Goal: Find specific page/section: Find specific page/section

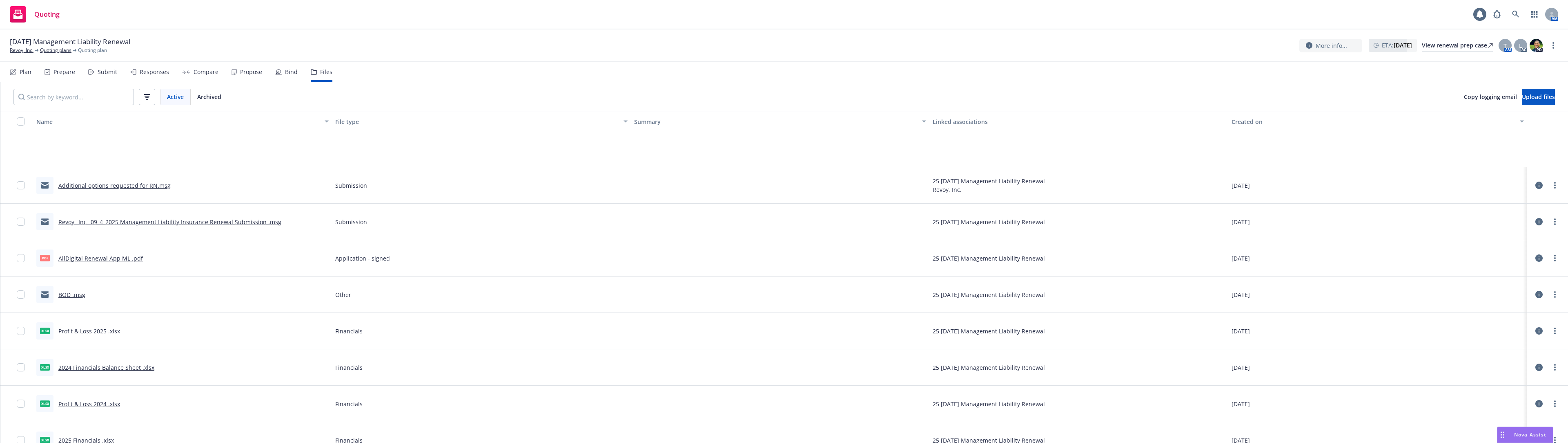
scroll to position [88, 0]
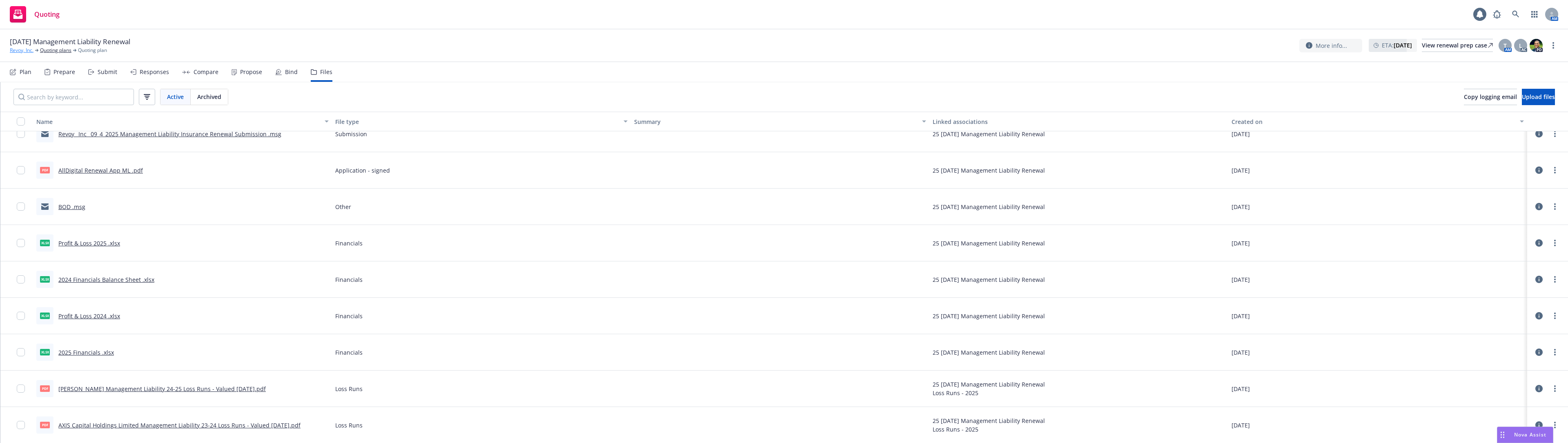
click at [23, 50] on link "Revoy, Inc." at bounding box center [21, 50] width 24 height 7
